Goal: Navigation & Orientation: Go to known website

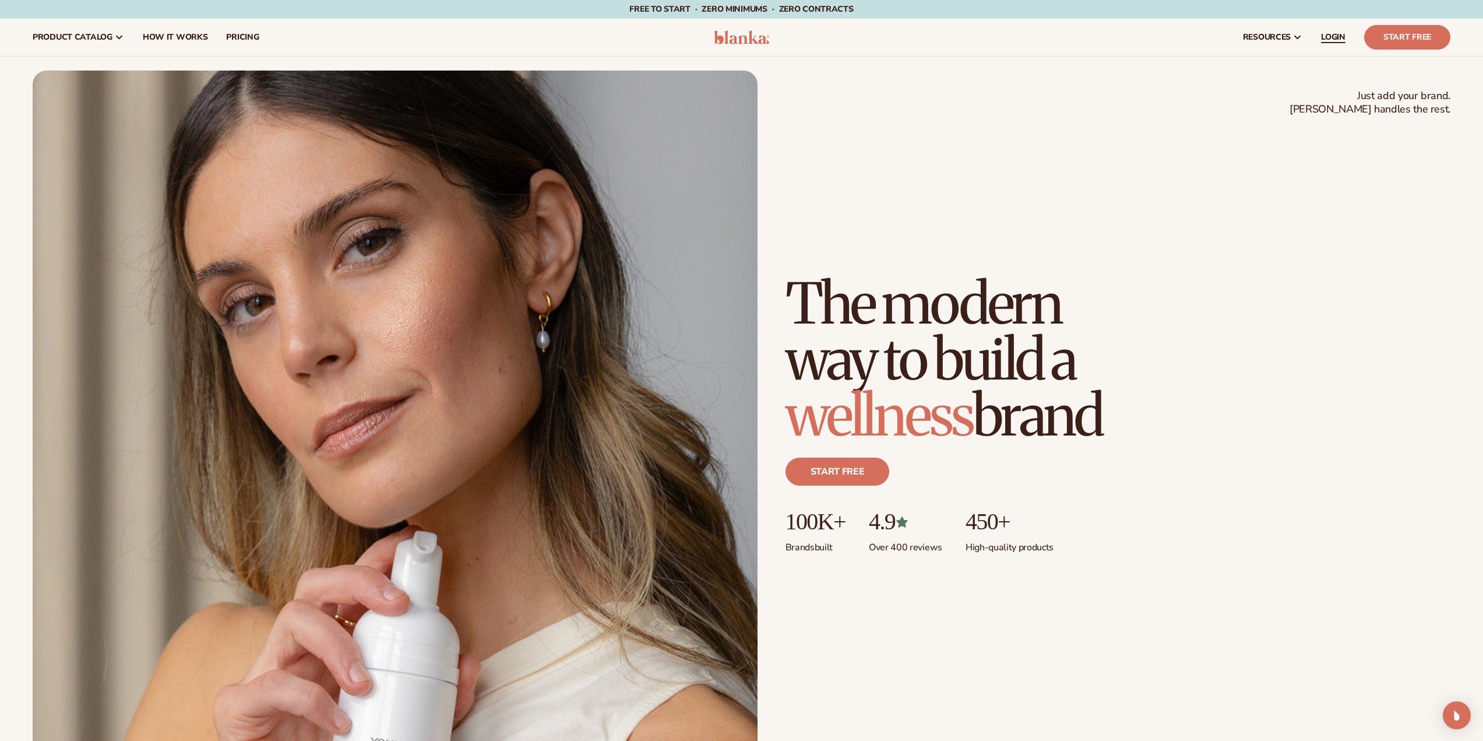
click at [1335, 38] on span "LOGIN" at bounding box center [1333, 37] width 24 height 9
